Goal: Find specific page/section: Find specific page/section

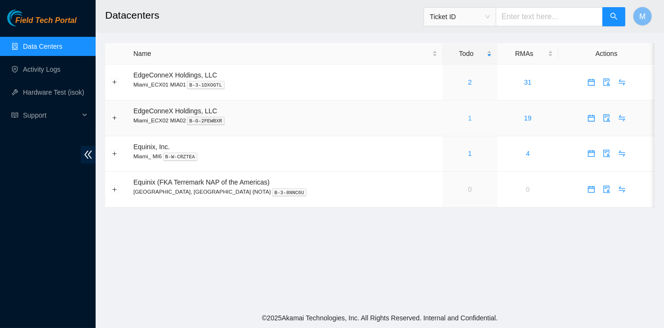
click at [468, 115] on link "1" at bounding box center [470, 118] width 4 height 8
